Goal: Information Seeking & Learning: Learn about a topic

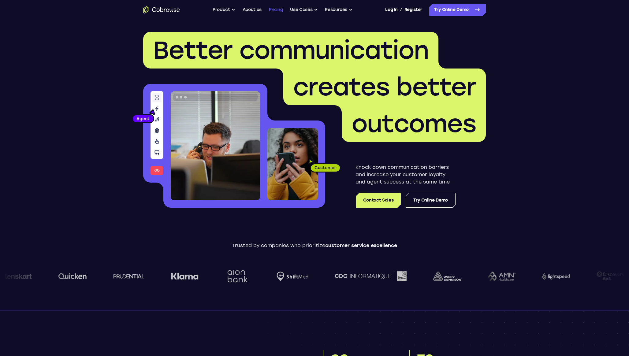
click at [275, 12] on link "Pricing" at bounding box center [276, 10] width 14 height 12
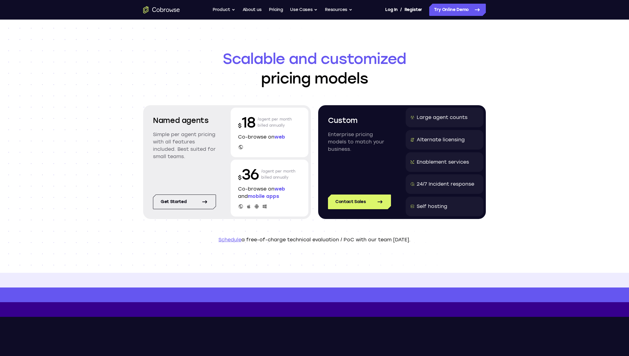
click at [284, 136] on span "web" at bounding box center [279, 137] width 11 height 6
click at [312, 10] on button "Use Cases" at bounding box center [304, 10] width 28 height 12
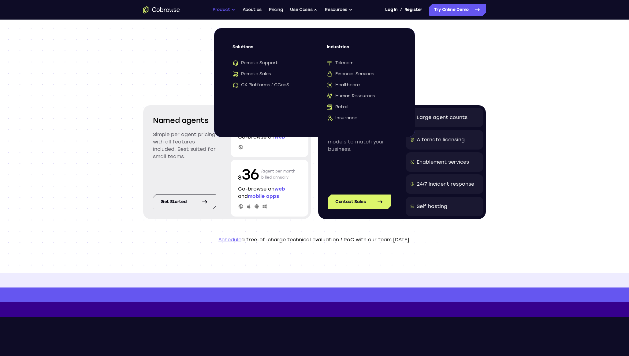
click at [228, 10] on button "Product" at bounding box center [223, 10] width 23 height 12
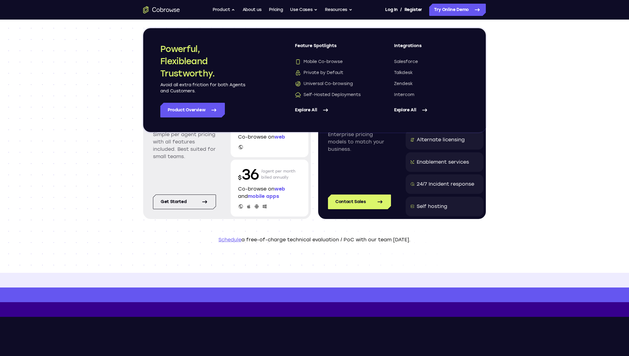
click at [316, 112] on link "Explore All" at bounding box center [332, 110] width 75 height 15
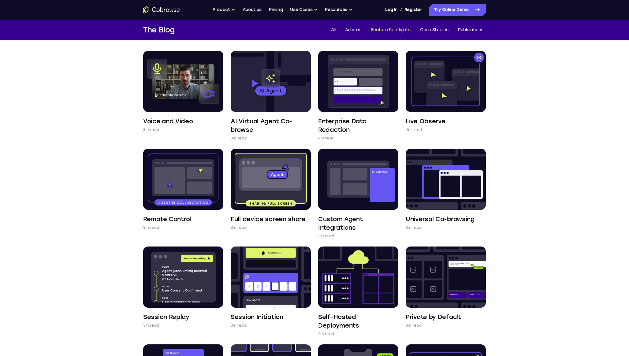
scroll to position [42, 0]
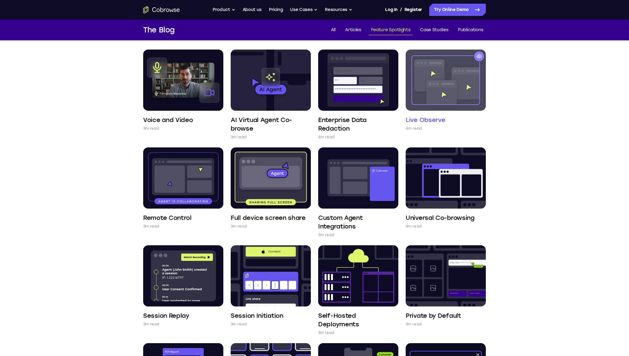
click at [453, 72] on img at bounding box center [445, 80] width 80 height 61
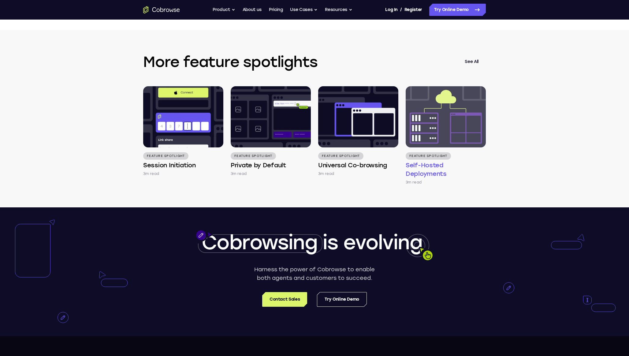
scroll to position [1354, 0]
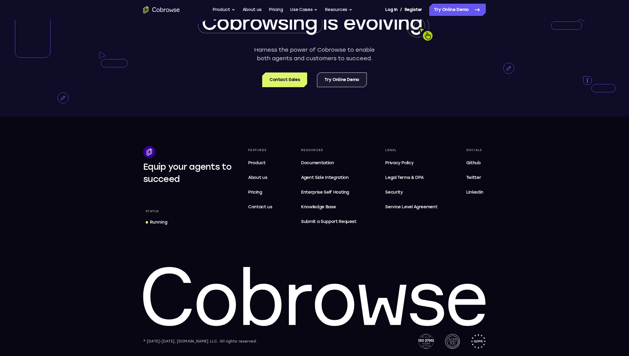
click at [340, 79] on link "Try Online Demo" at bounding box center [342, 79] width 50 height 15
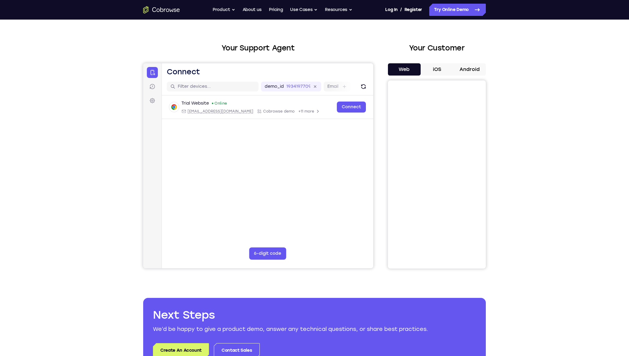
scroll to position [21, 0]
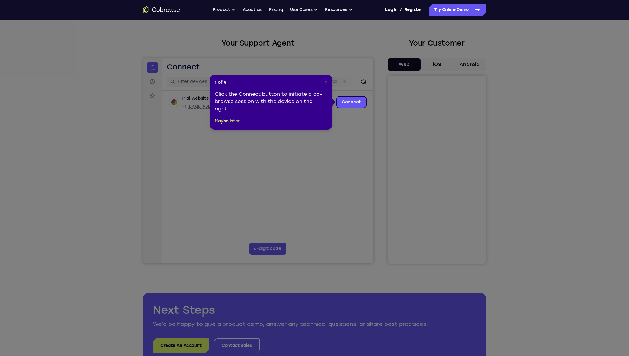
click at [327, 82] on span "×" at bounding box center [325, 82] width 3 height 5
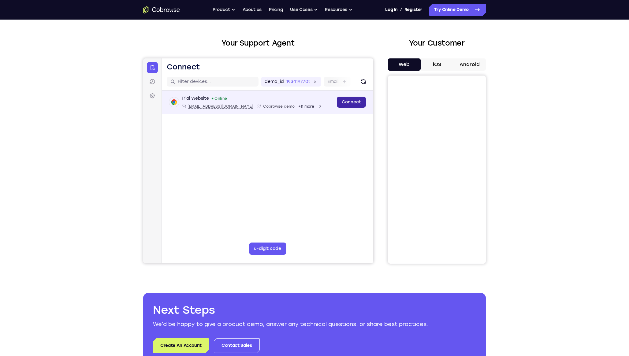
click at [352, 102] on link "Connect" at bounding box center [351, 102] width 29 height 11
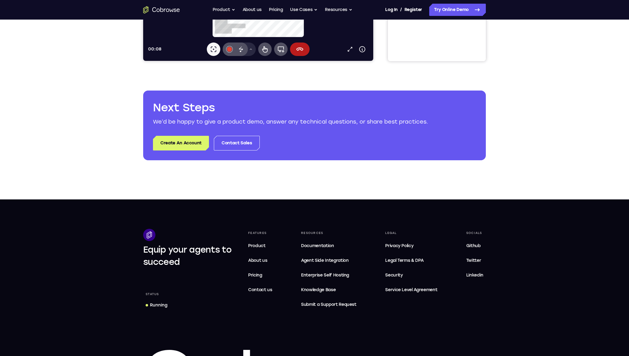
scroll to position [0, 0]
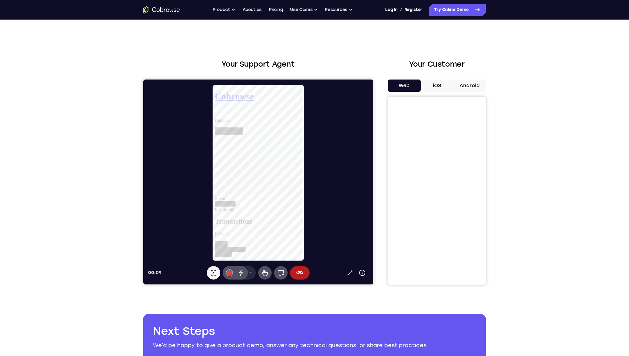
click at [475, 84] on button "Android" at bounding box center [469, 85] width 33 height 12
click at [400, 78] on div "Your Customer Web iOS Android" at bounding box center [437, 172] width 98 height 226
click at [400, 83] on button "Web" at bounding box center [404, 85] width 33 height 12
click at [299, 274] on icon at bounding box center [299, 272] width 7 height 7
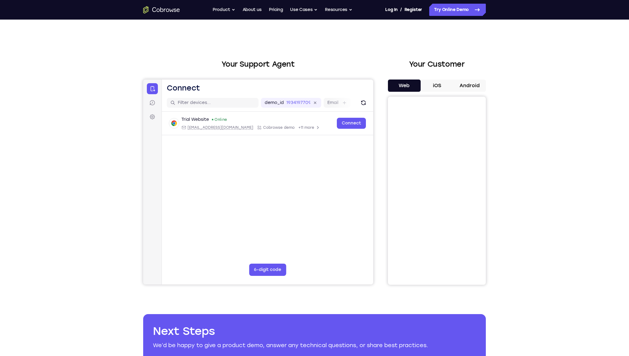
click at [264, 7] on ul "Go back Powerful, Flexible and Trustworthy. Avoid all extra friction for both A…" at bounding box center [282, 10] width 140 height 12
click at [272, 8] on link "Pricing" at bounding box center [276, 10] width 14 height 12
